Goal: Book appointment/travel/reservation

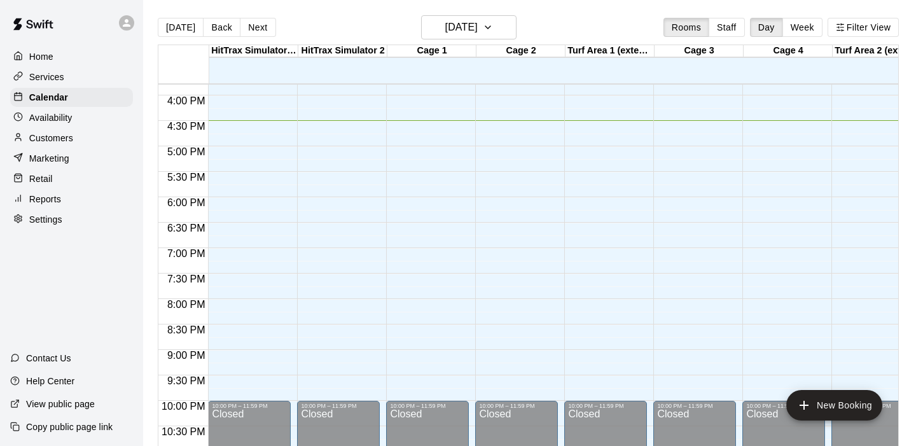
scroll to position [807, 0]
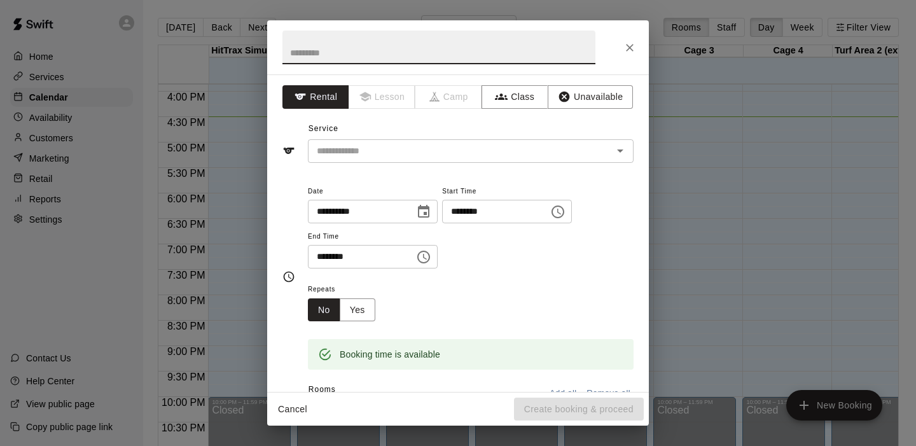
click at [625, 50] on icon "Close" at bounding box center [629, 47] width 13 height 13
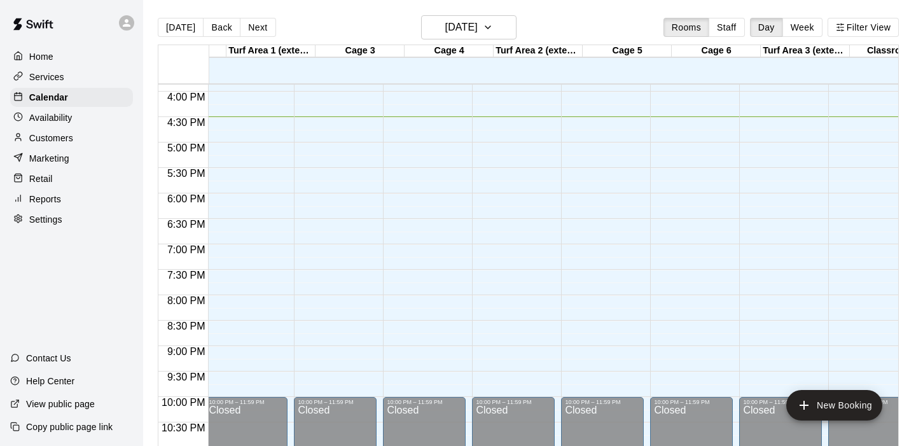
scroll to position [0, 359]
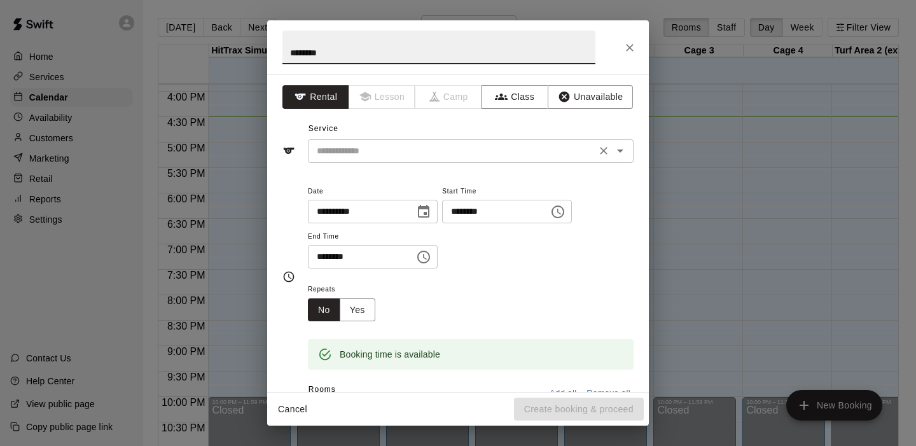
type input "********"
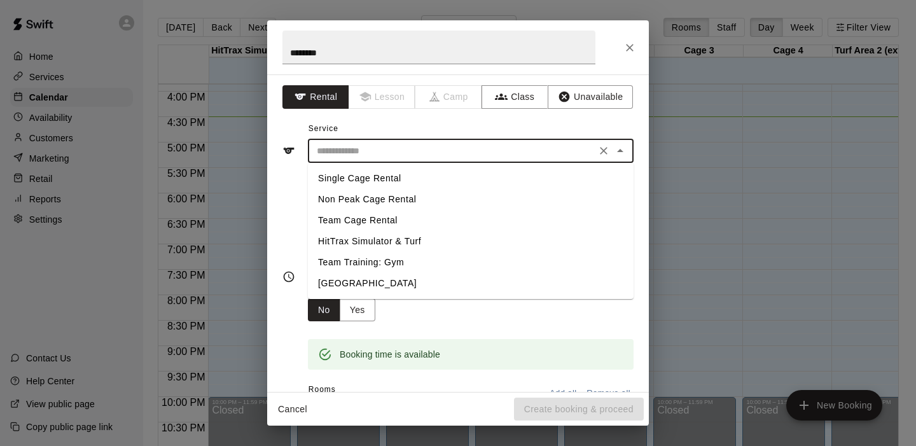
click at [372, 150] on input "text" at bounding box center [452, 151] width 280 height 16
click at [352, 217] on li "Team Cage Rental" at bounding box center [471, 220] width 326 height 21
type input "**********"
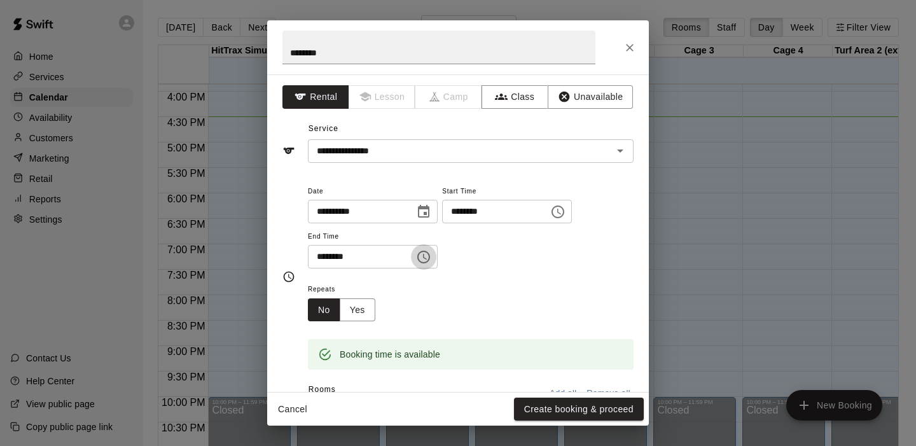
click at [426, 258] on icon "Choose time, selected time is 6:00 PM" at bounding box center [423, 256] width 15 height 15
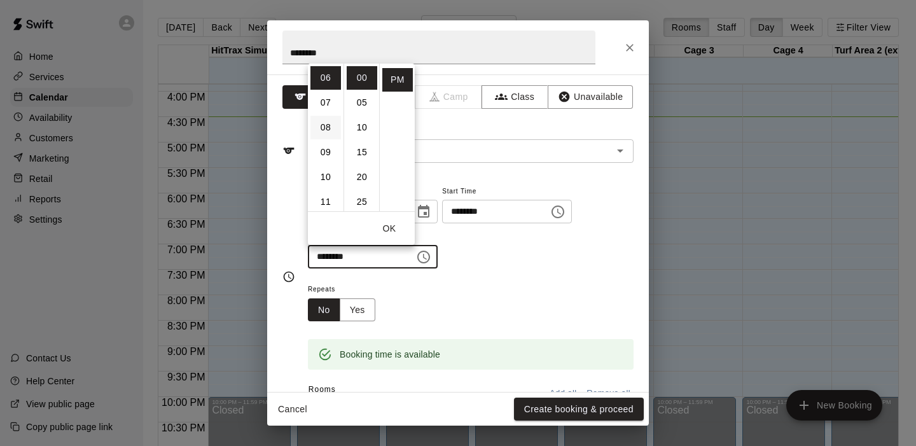
click at [326, 130] on li "08" at bounding box center [325, 128] width 31 height 24
type input "********"
click at [389, 226] on button "OK" at bounding box center [389, 229] width 41 height 24
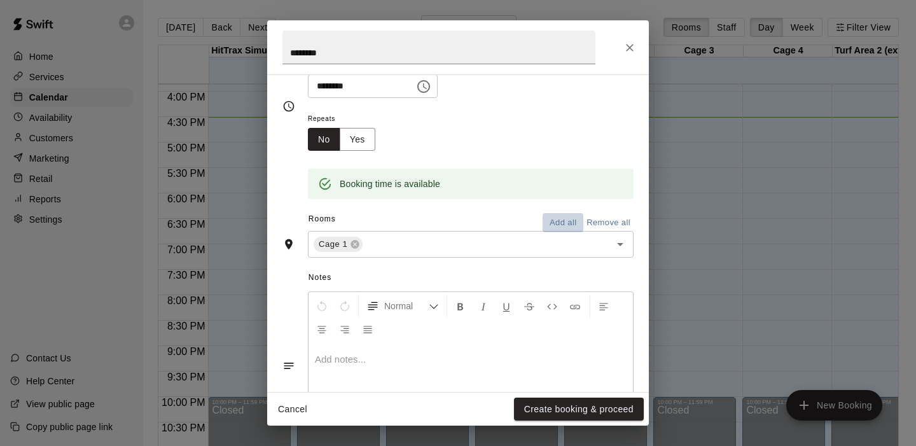
click at [561, 224] on button "Add all" at bounding box center [562, 223] width 41 height 20
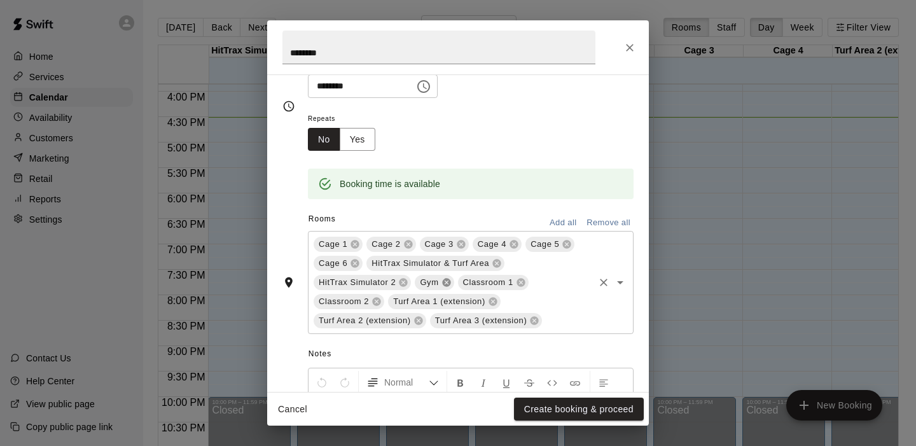
click at [447, 284] on icon at bounding box center [446, 282] width 10 height 10
click at [478, 286] on icon at bounding box center [478, 283] width 8 height 8
click at [478, 284] on icon at bounding box center [478, 283] width 8 height 8
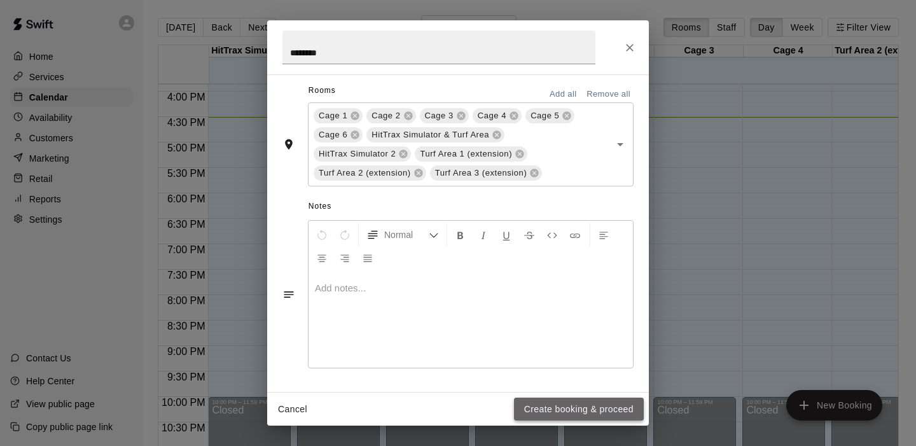
click at [562, 410] on button "Create booking & proceed" at bounding box center [579, 409] width 130 height 24
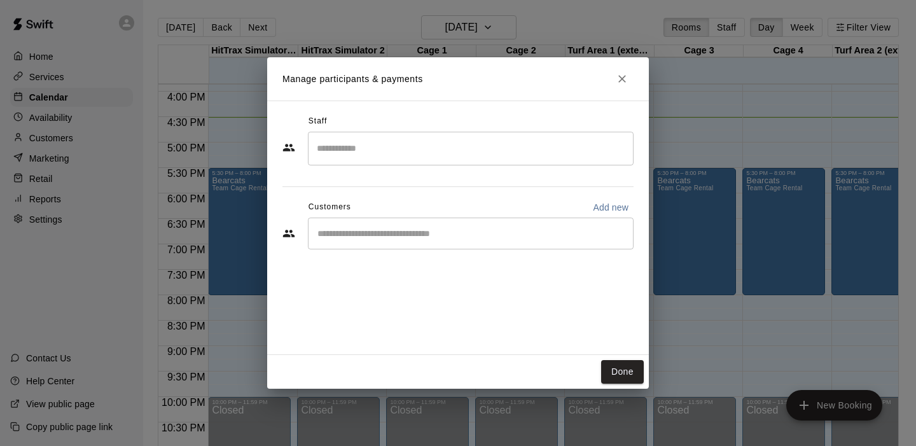
click at [579, 148] on input "Search staff" at bounding box center [470, 148] width 314 height 22
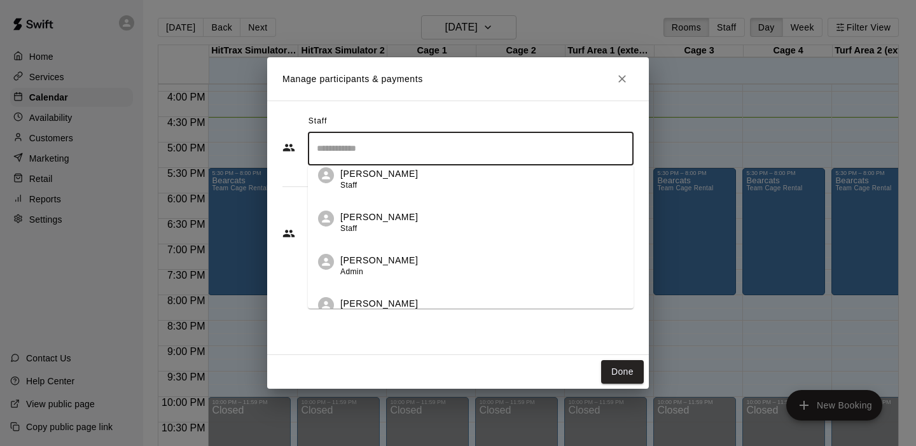
scroll to position [317, 0]
click at [415, 178] on div "[PERSON_NAME] Staff" at bounding box center [481, 177] width 283 height 25
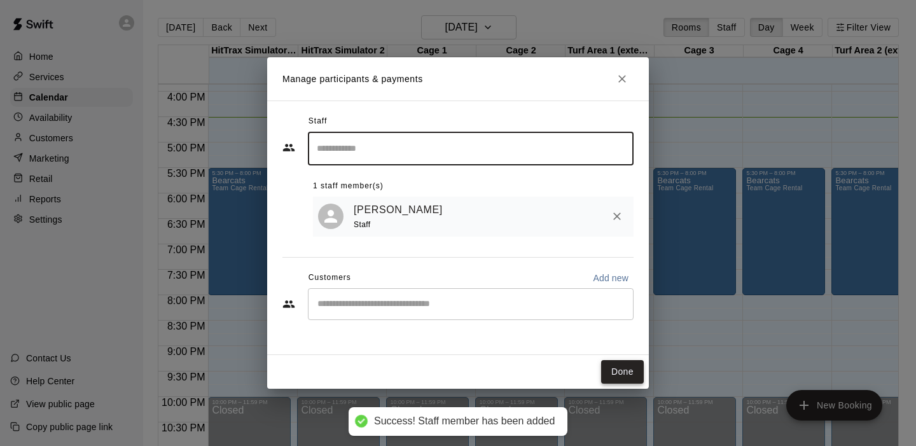
click at [618, 371] on button "Done" at bounding box center [622, 372] width 43 height 24
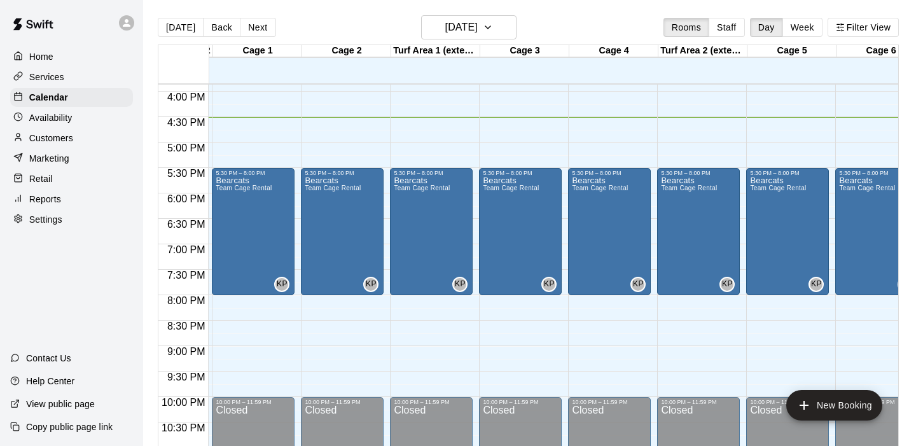
scroll to position [0, 202]
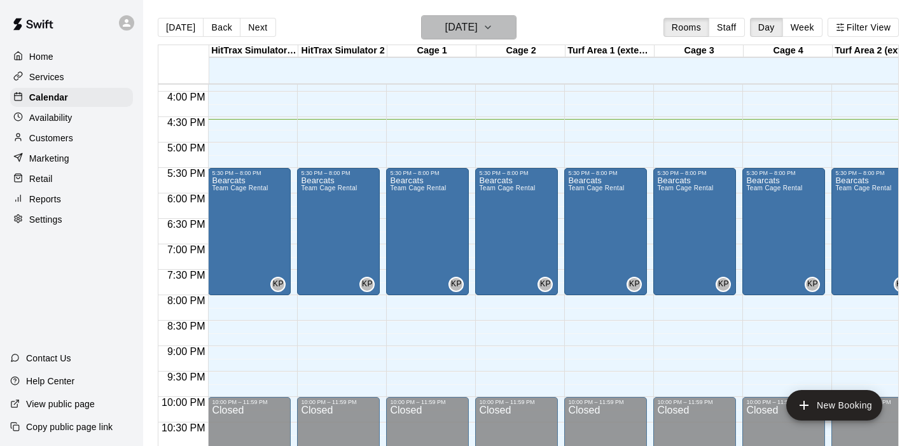
click at [511, 30] on button "[DATE]" at bounding box center [468, 27] width 95 height 24
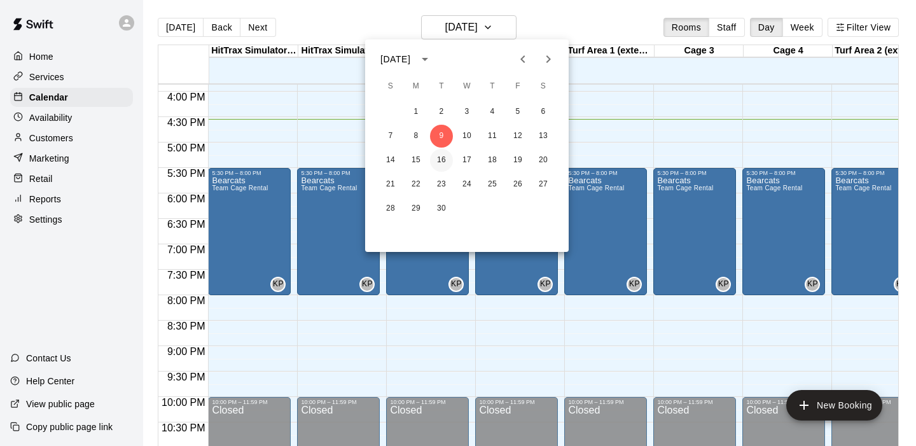
click at [438, 162] on button "16" at bounding box center [441, 160] width 23 height 23
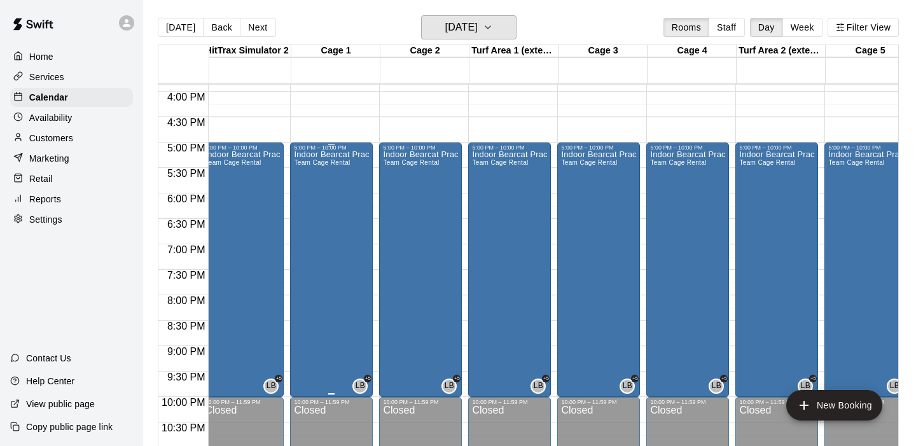
scroll to position [0, 121]
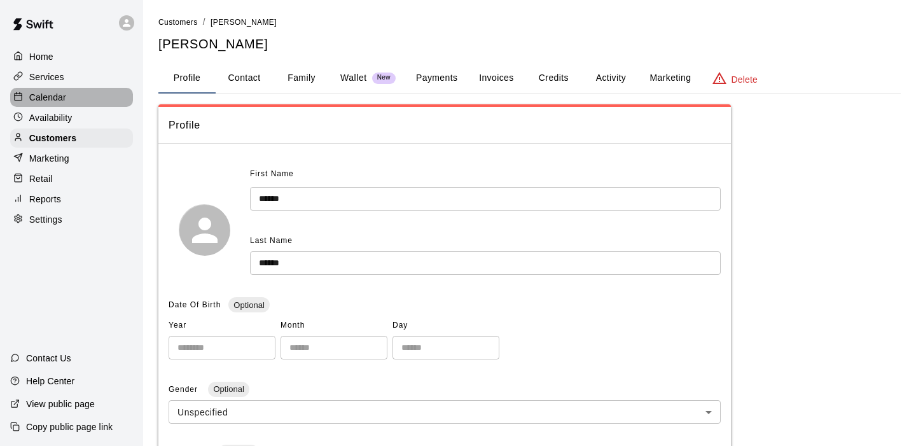
click at [43, 96] on p "Calendar" at bounding box center [47, 97] width 37 height 13
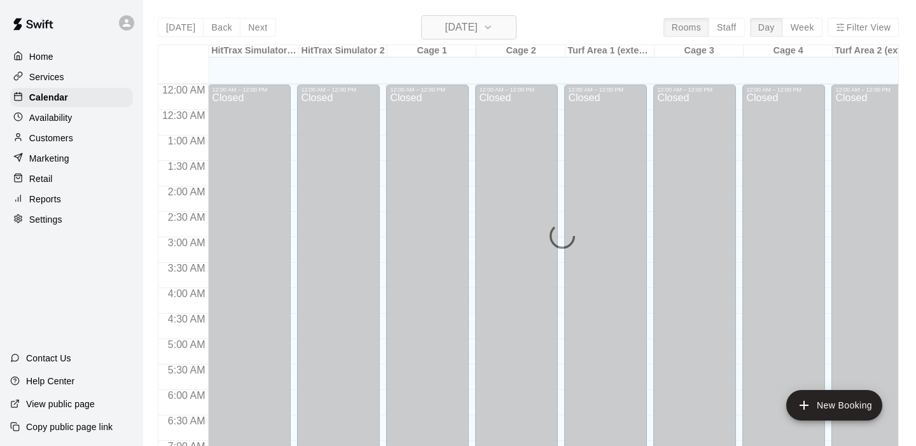
click at [493, 26] on icon "button" at bounding box center [488, 27] width 10 height 15
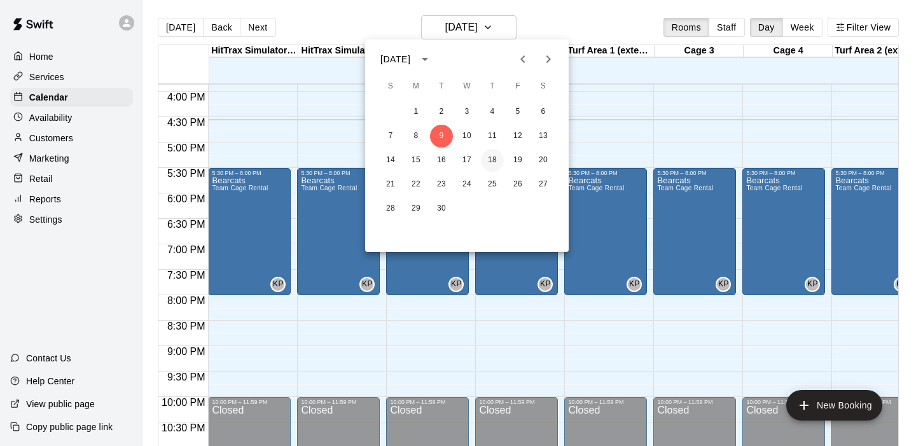
click at [491, 156] on button "18" at bounding box center [492, 160] width 23 height 23
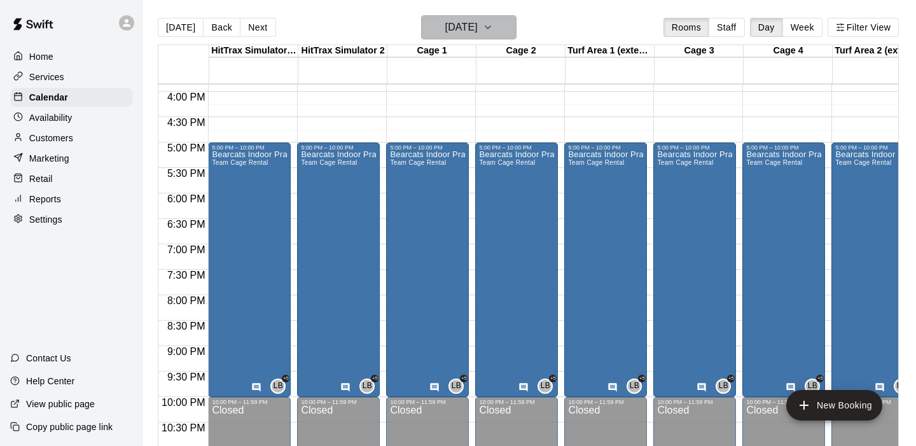
click at [493, 22] on icon "button" at bounding box center [488, 27] width 10 height 15
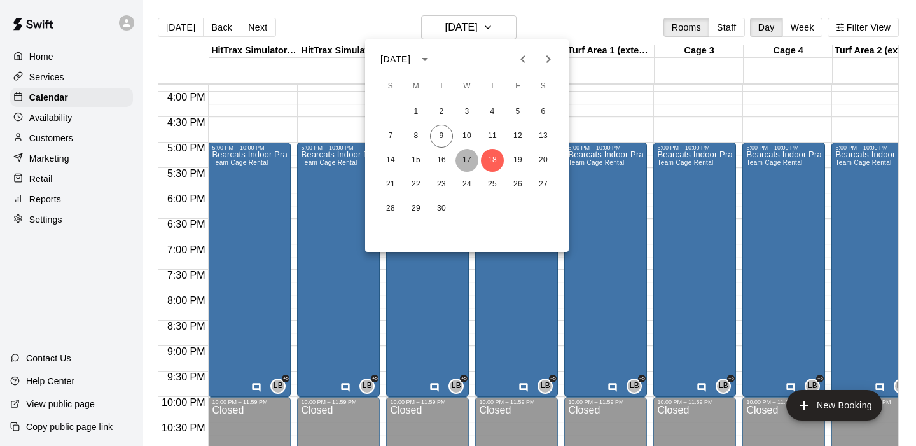
click at [464, 159] on button "17" at bounding box center [466, 160] width 23 height 23
